Goal: Communication & Community: Connect with others

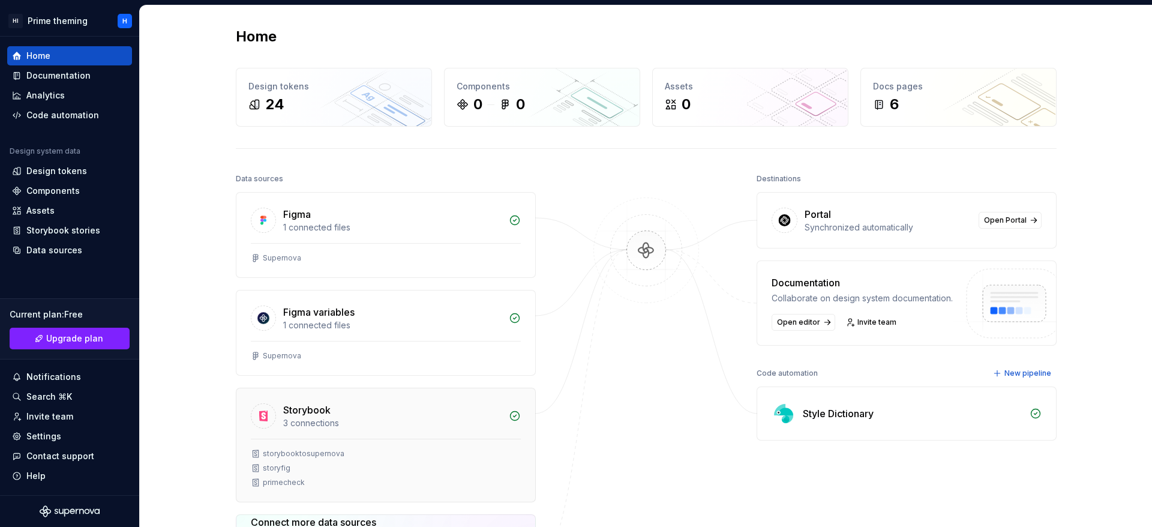
click at [361, 417] on div "3 connections" at bounding box center [392, 423] width 218 height 12
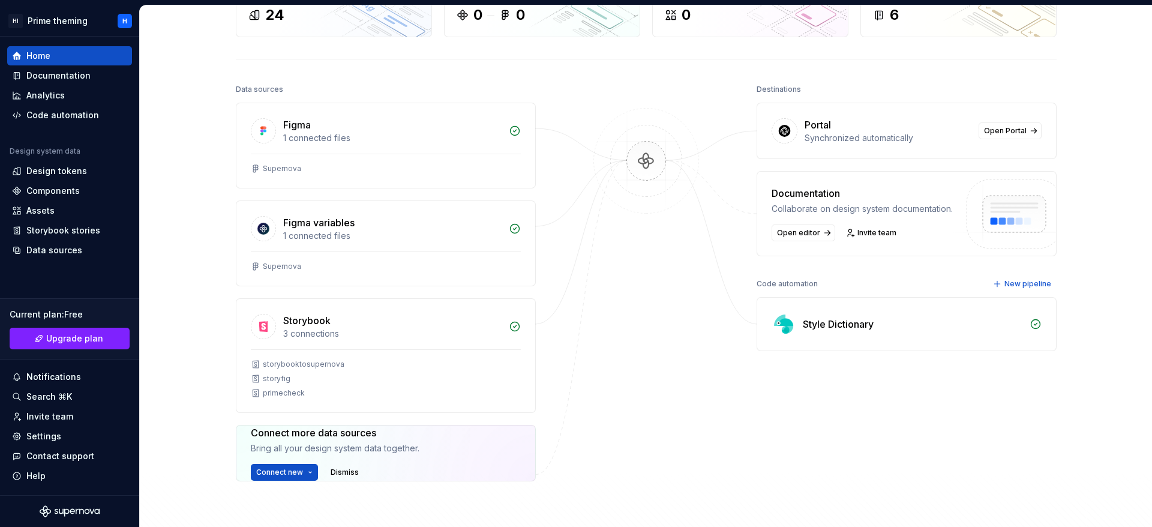
scroll to position [306, 0]
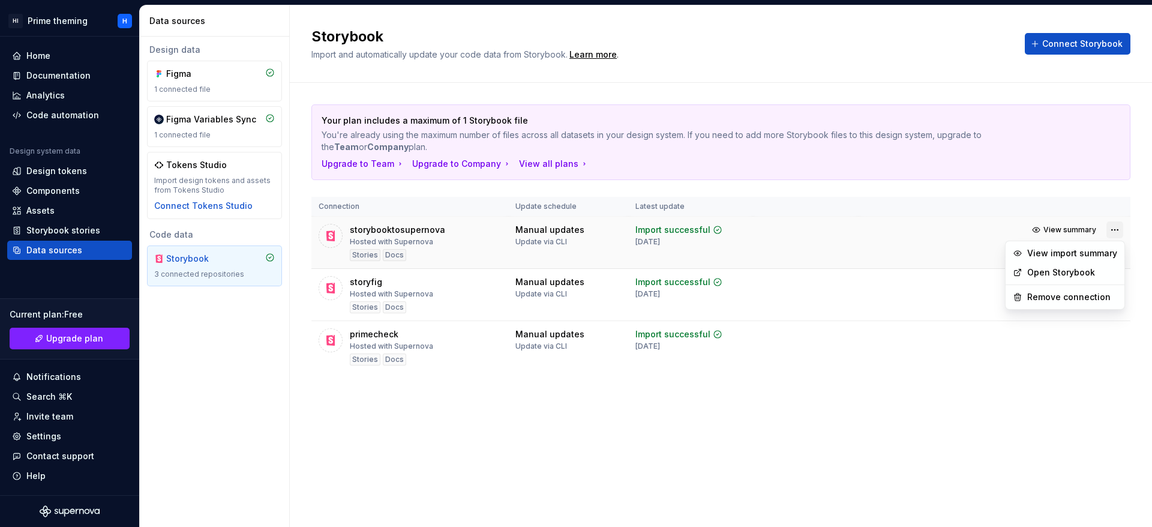
click at [1110, 233] on html "HI Prime theming H Home Documentation Analytics Code automation Design system d…" at bounding box center [576, 263] width 1152 height 527
click at [1078, 269] on link "Open Storybook" at bounding box center [1073, 272] width 90 height 12
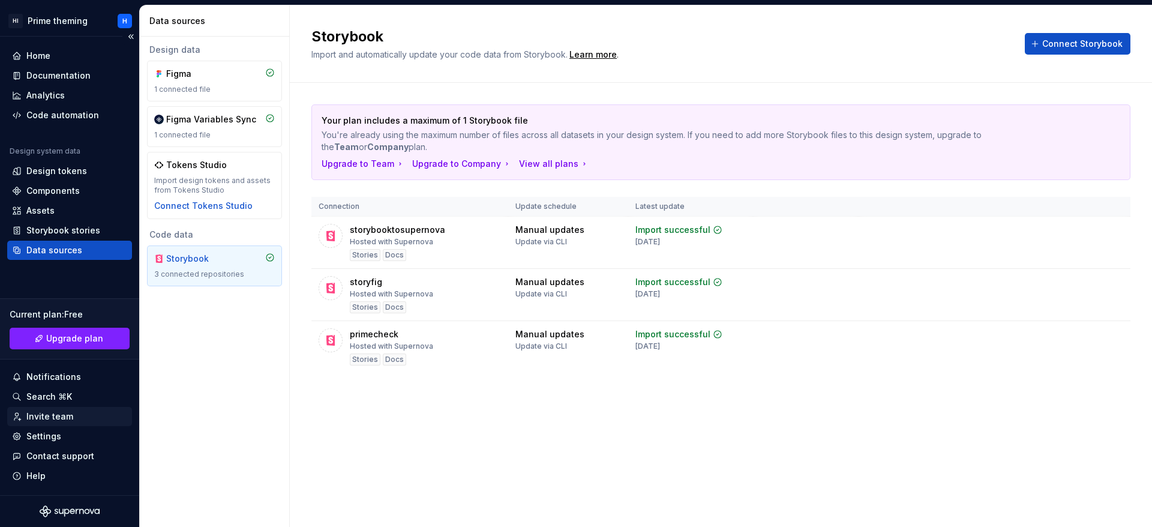
click at [46, 421] on div "Invite team" at bounding box center [49, 416] width 47 height 12
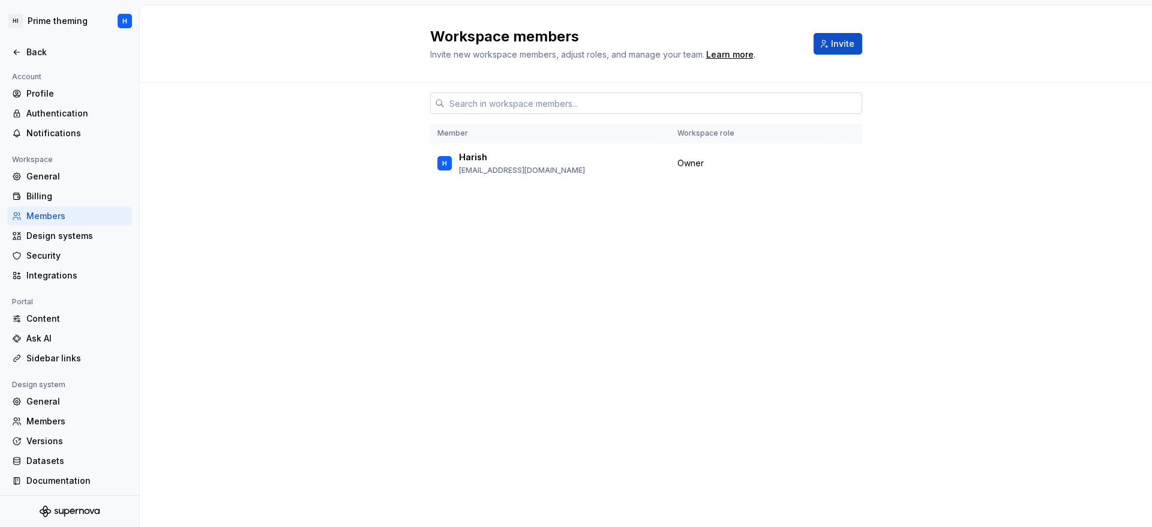
click at [681, 106] on input "text" at bounding box center [654, 103] width 418 height 22
click at [839, 43] on span "Invite" at bounding box center [842, 44] width 23 height 12
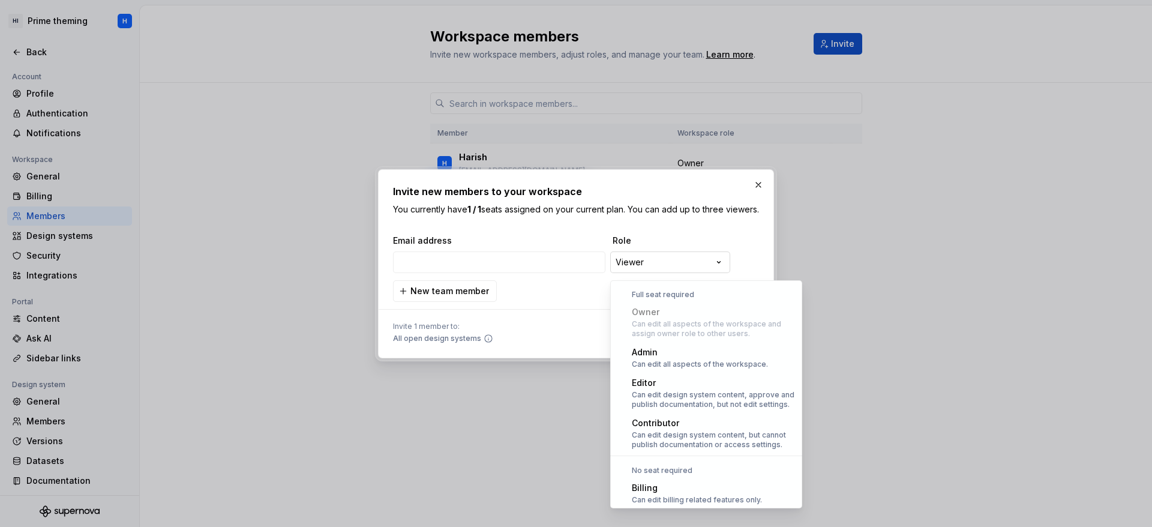
click at [699, 275] on div "**********" at bounding box center [576, 263] width 1152 height 527
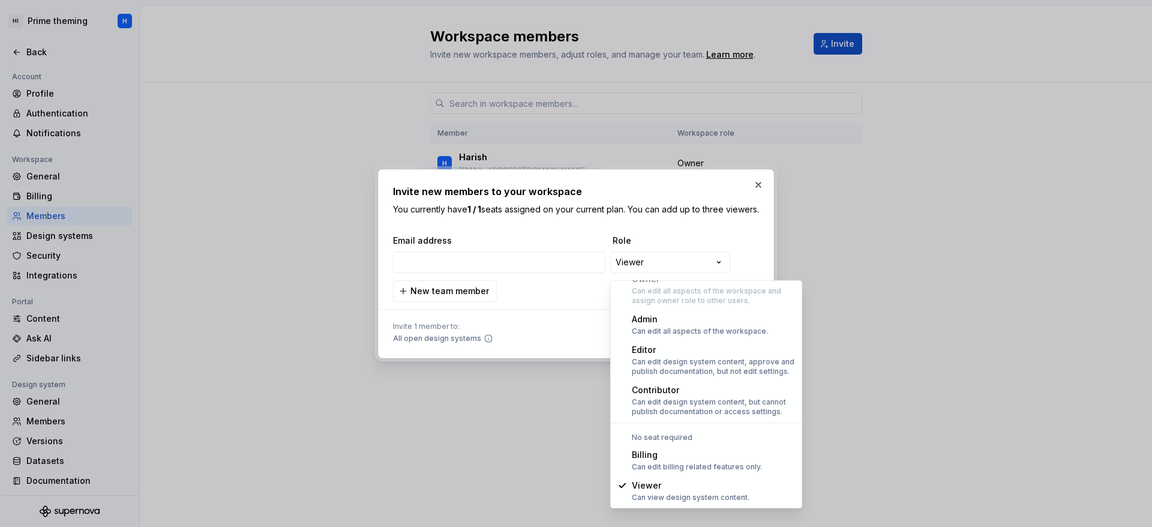
click at [463, 268] on div "**********" at bounding box center [576, 263] width 1152 height 527
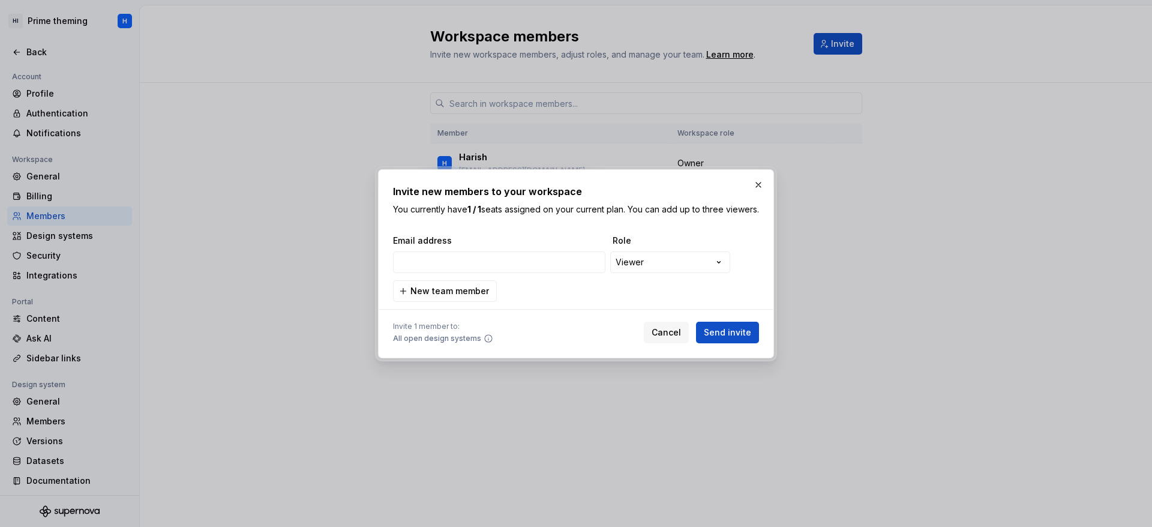
click at [463, 268] on input "email" at bounding box center [499, 262] width 212 height 22
type input "[EMAIL_ADDRESS][DOMAIN_NAME]"
click at [746, 338] on span "Send invite" at bounding box center [727, 332] width 47 height 12
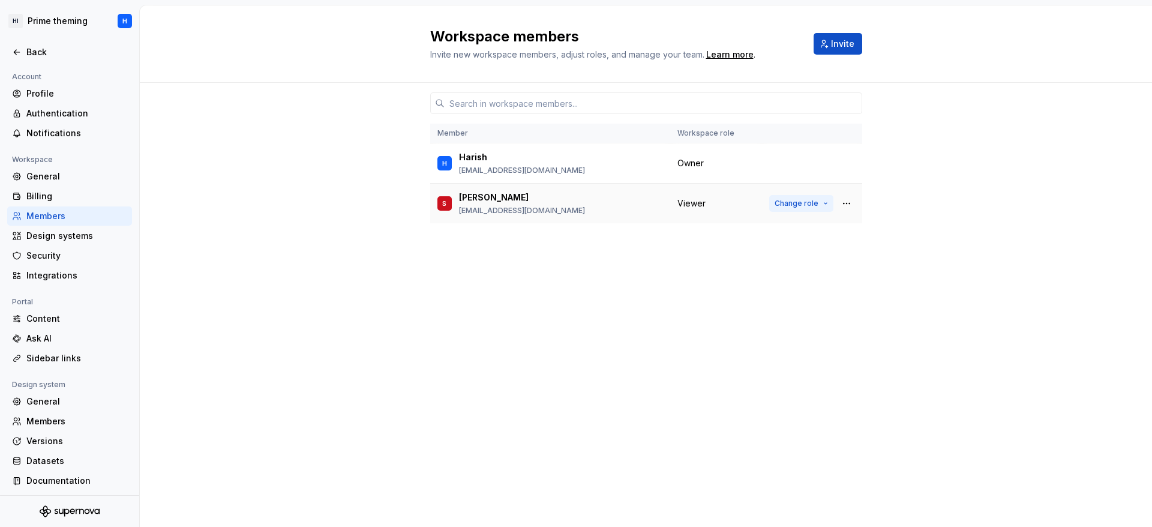
click at [826, 201] on button "Change role" at bounding box center [801, 203] width 64 height 17
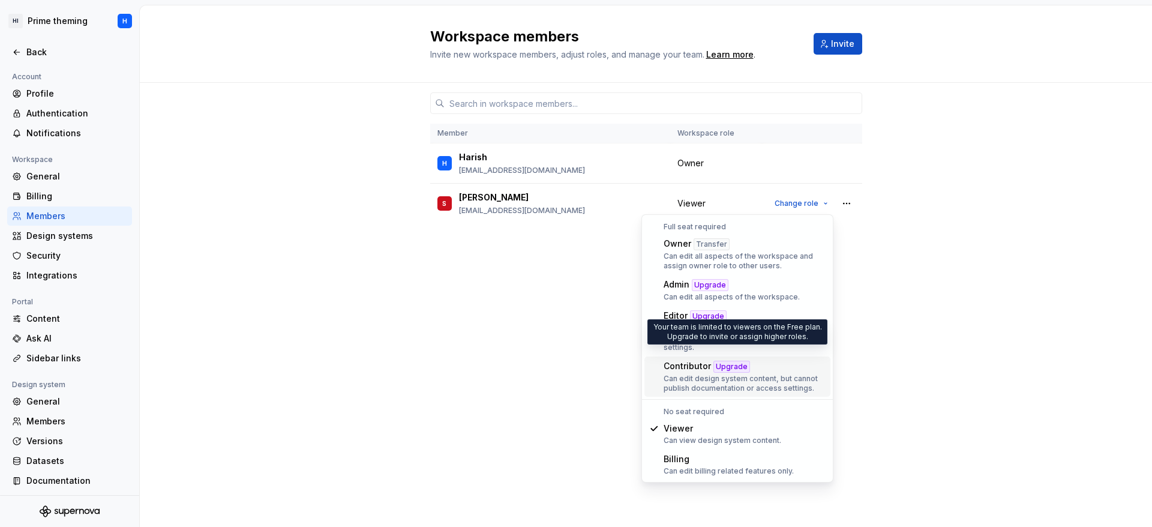
click at [713, 361] on div "Contributor Upgrade Can edit design system content, but cannot publish document…" at bounding box center [745, 376] width 162 height 33
